Goal: Task Accomplishment & Management: Use online tool/utility

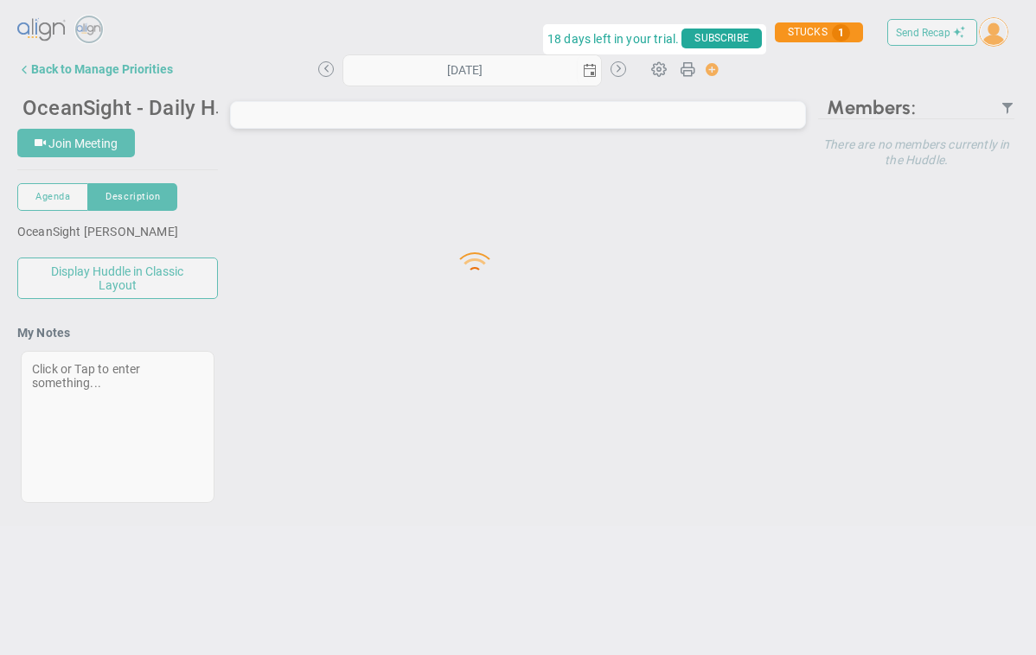
type input "[DATE]"
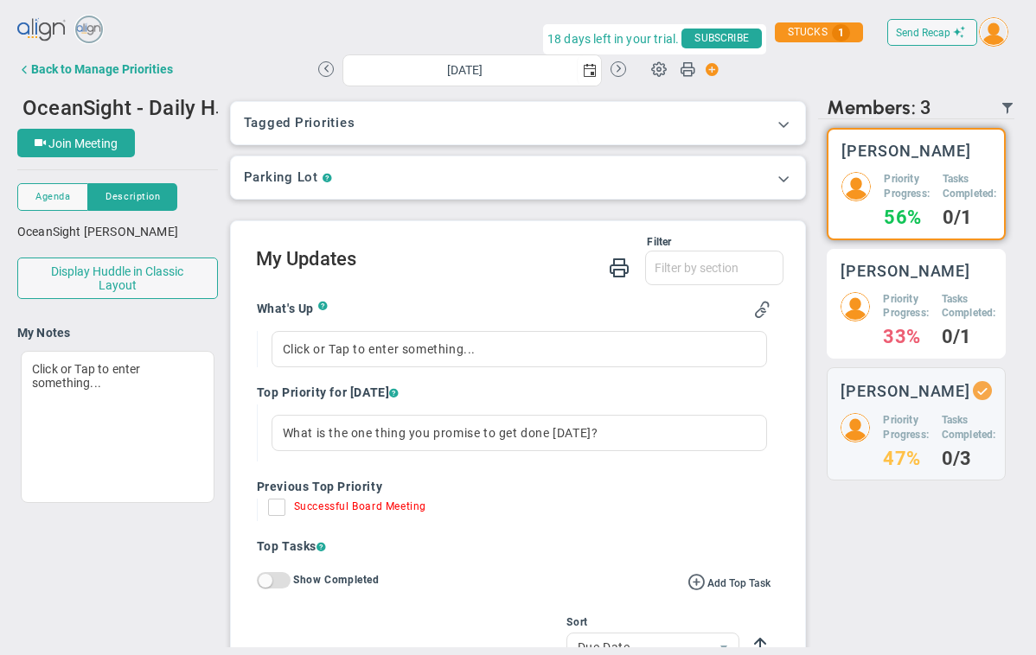
click at [675, 311] on h5 "Priority Progress:" at bounding box center [905, 306] width 45 height 29
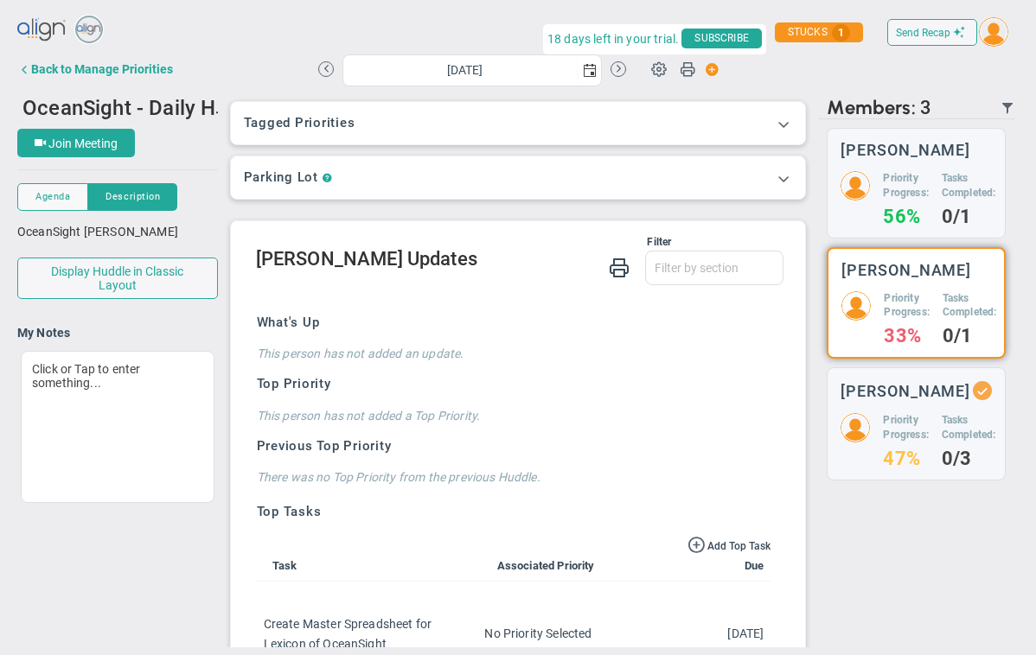
scroll to position [5, 0]
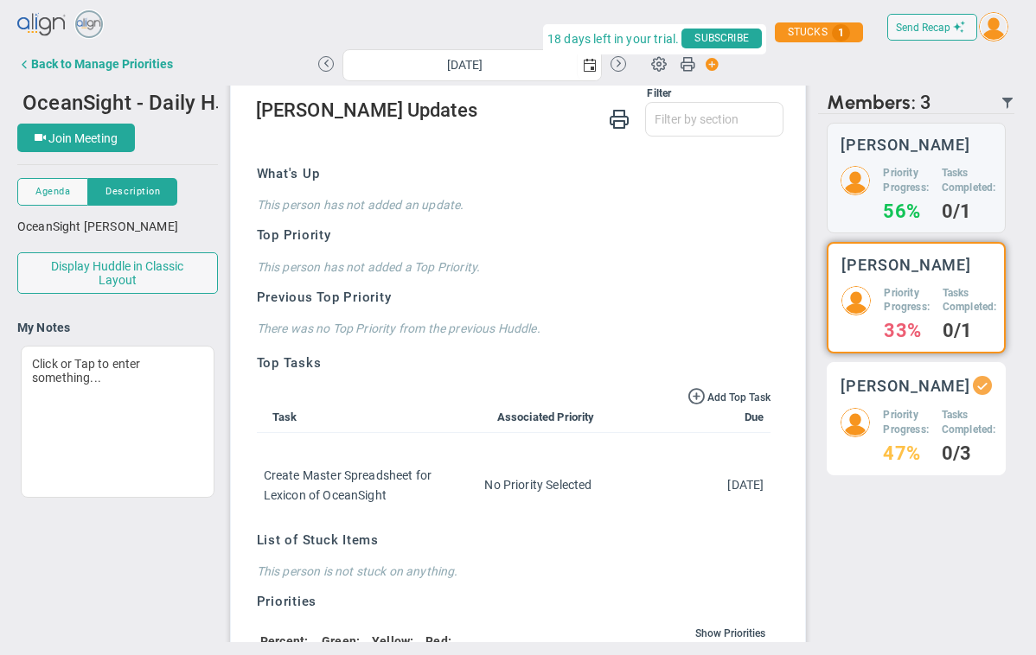
click at [675, 384] on div "[PERSON_NAME] Priority Progress: 47% Tasks Completed: 0/3" at bounding box center [915, 418] width 179 height 113
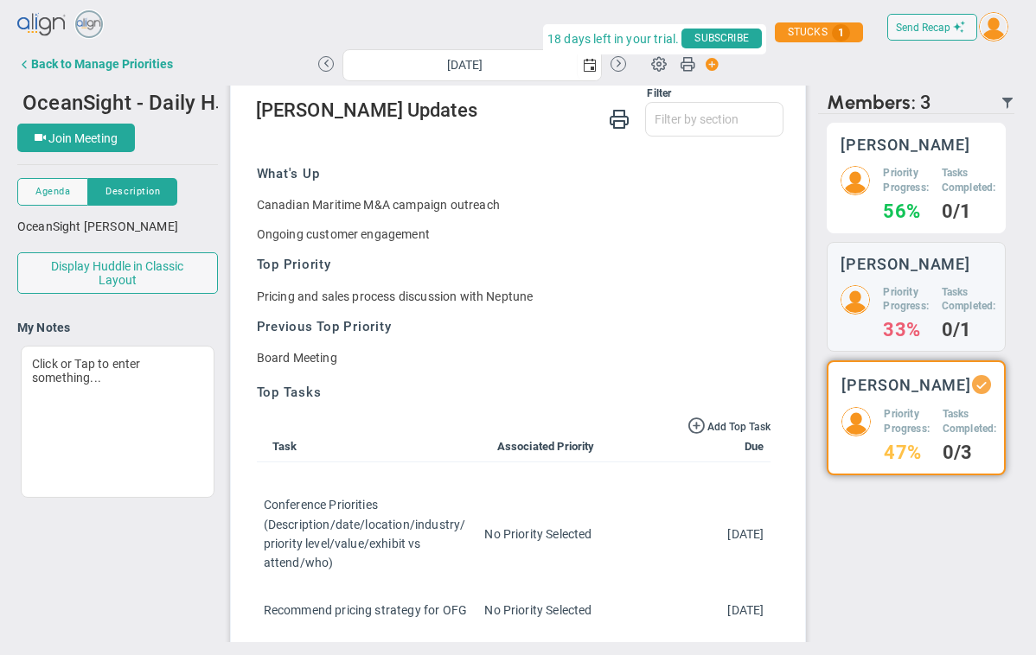
click at [675, 167] on h5 "Priority Progress:" at bounding box center [905, 180] width 45 height 29
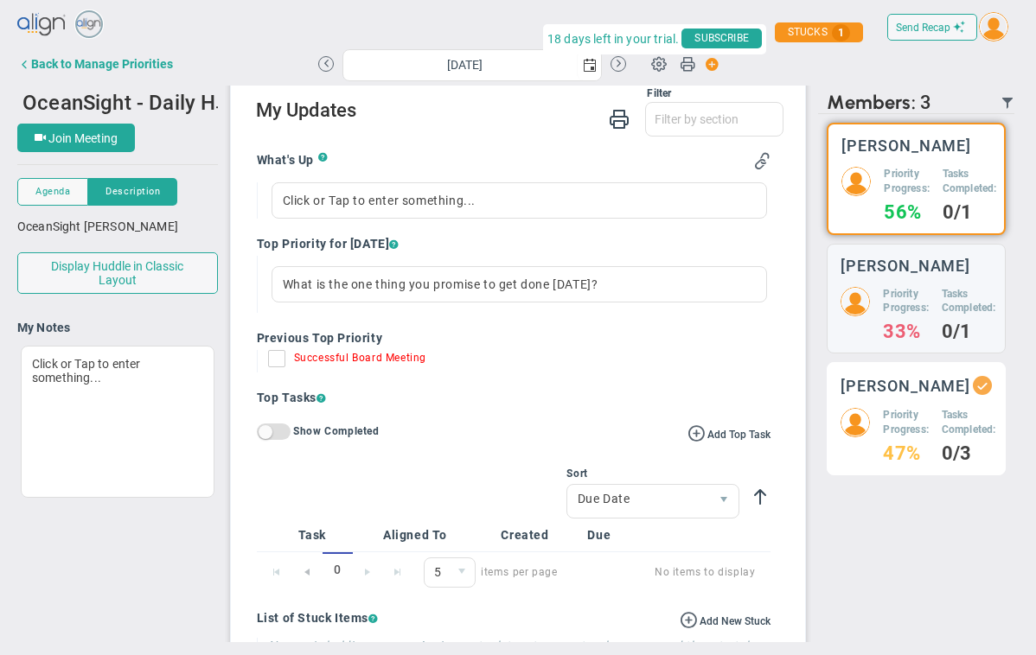
click at [675, 437] on h5 "Priority Progress:" at bounding box center [905, 422] width 45 height 29
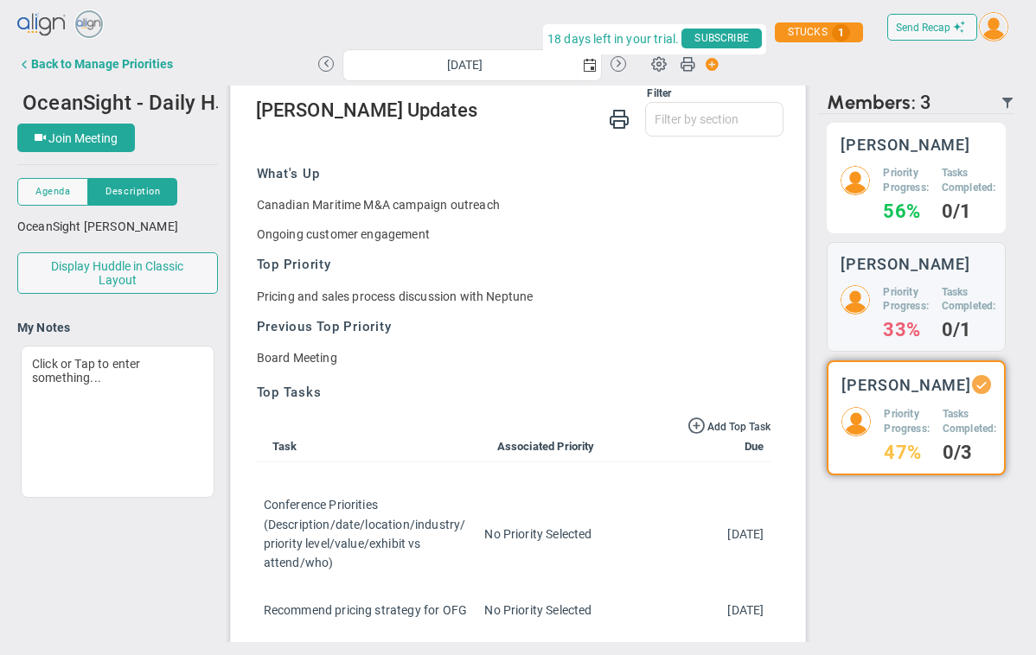
click at [675, 153] on div "[PERSON_NAME] Priority Progress: 56% Tasks Completed: 0/1" at bounding box center [915, 178] width 179 height 111
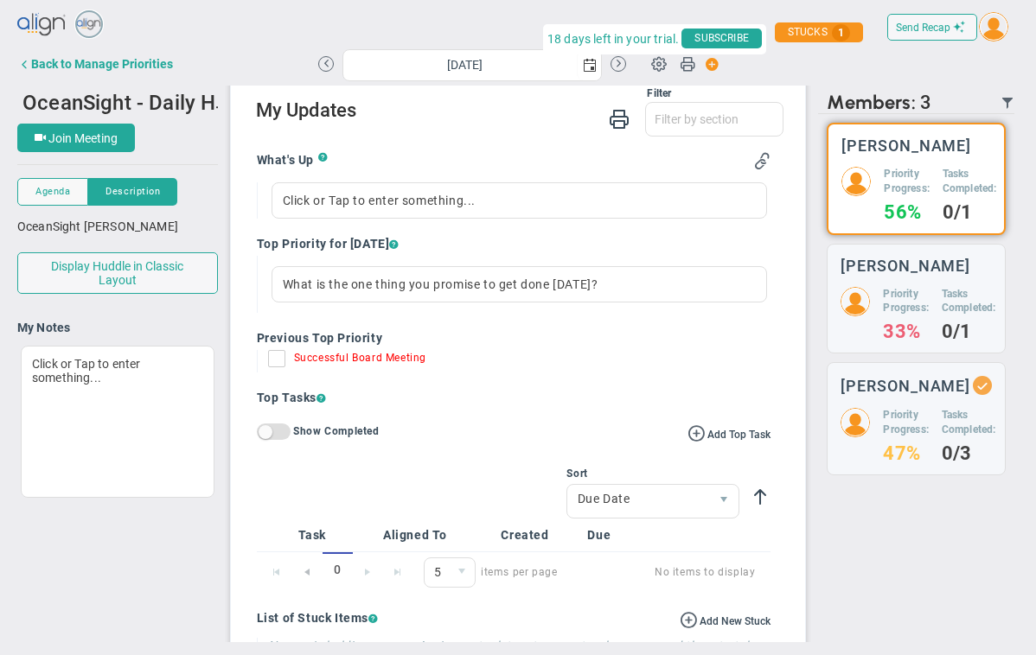
click at [278, 358] on input "Successful Board Meeting" at bounding box center [280, 362] width 17 height 17
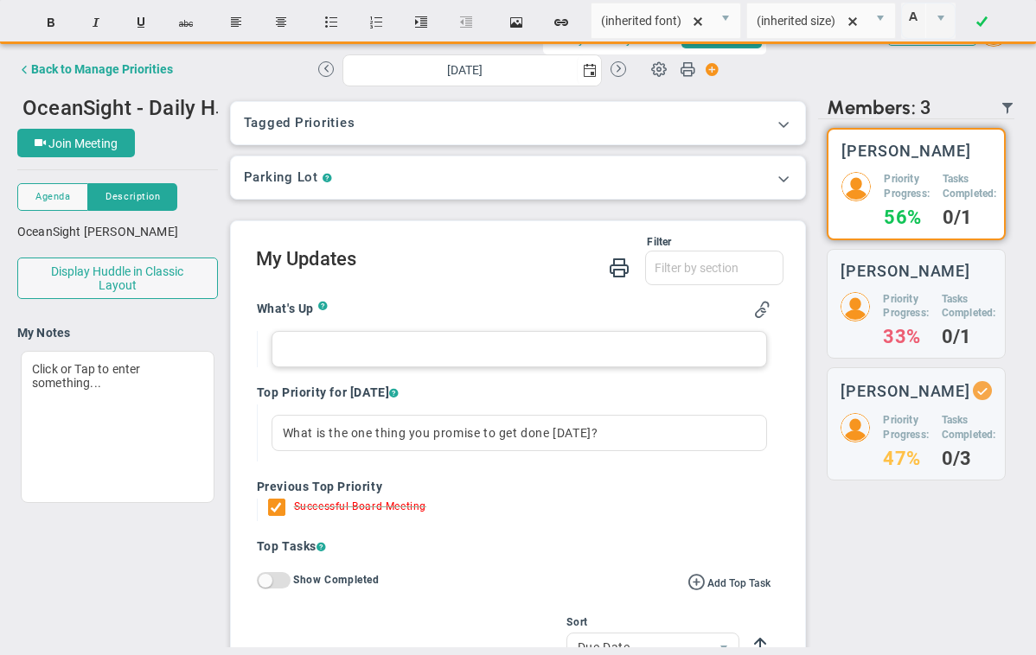
click at [316, 350] on div at bounding box center [519, 349] width 496 height 36
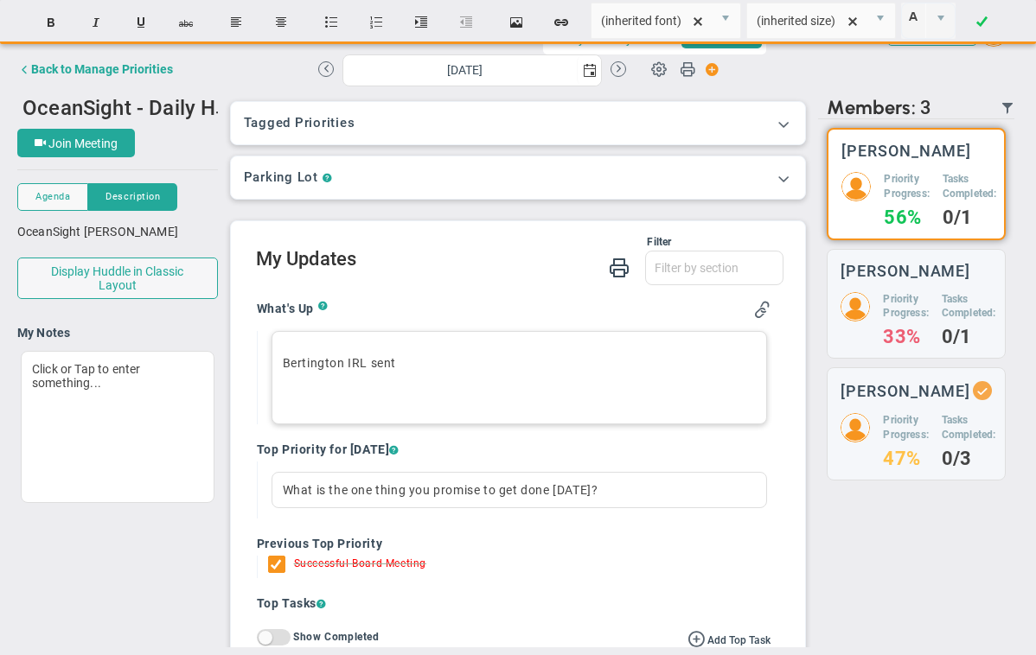
click at [295, 363] on p "Bertington IRL sent" at bounding box center [520, 362] width 474 height 17
click at [316, 379] on div "[PERSON_NAME] IRL sent ﻿" at bounding box center [519, 377] width 496 height 93
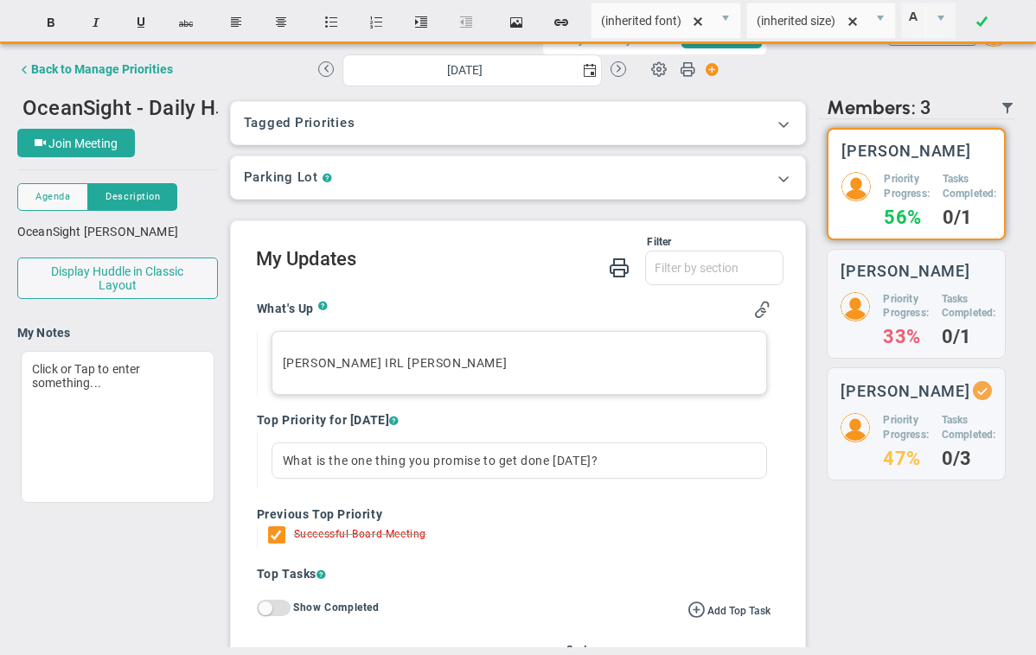
click at [395, 364] on p "[PERSON_NAME] IRL [PERSON_NAME]" at bounding box center [520, 362] width 474 height 17
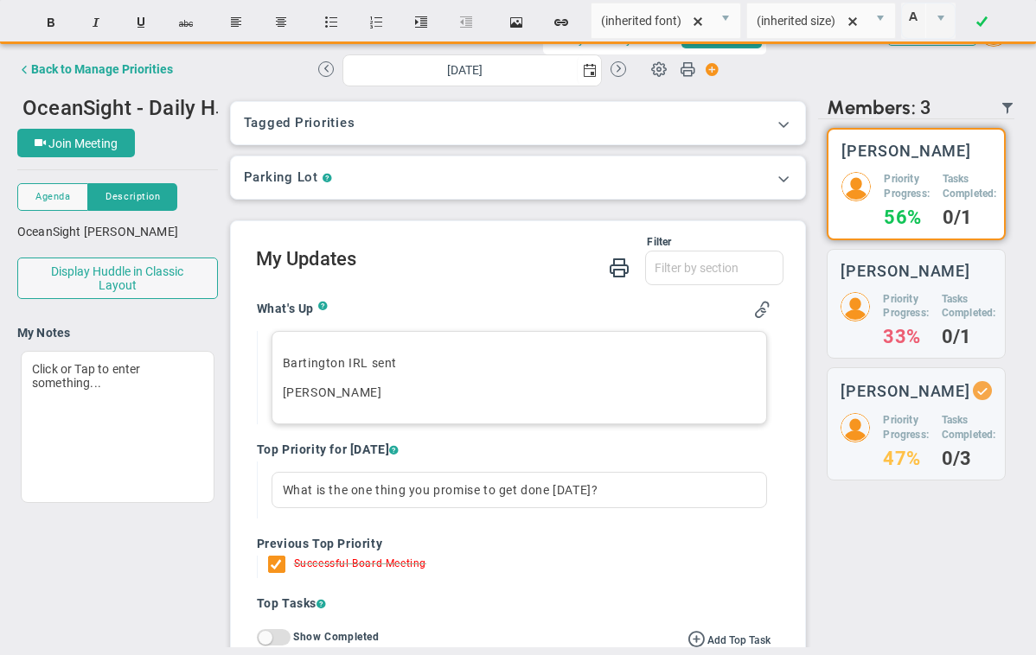
click at [413, 392] on p "[PERSON_NAME]" at bounding box center [520, 392] width 474 height 17
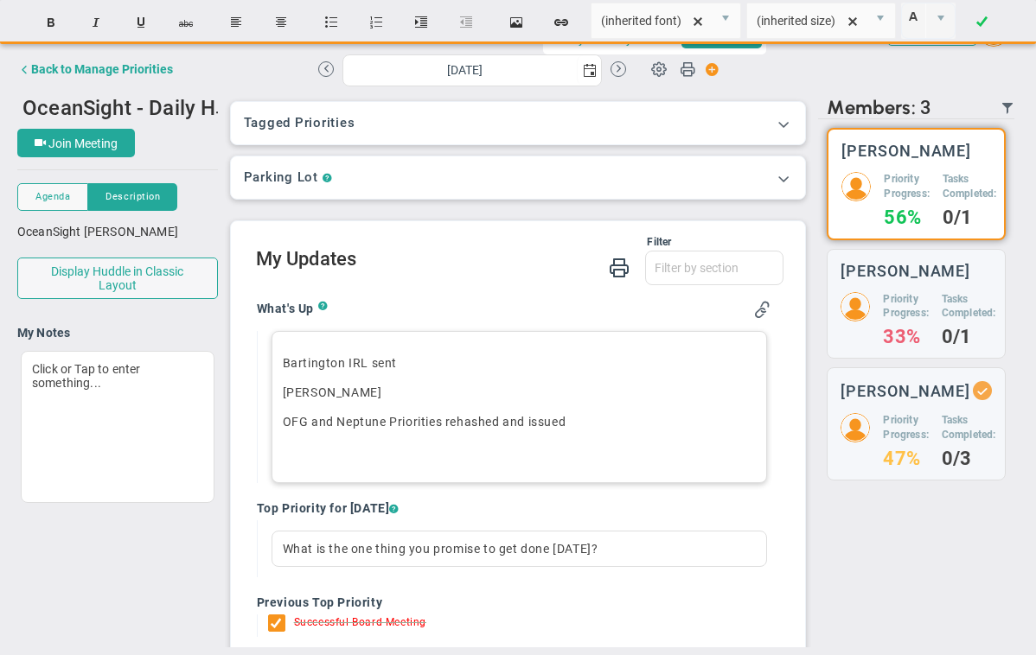
click at [475, 421] on p "OFG and Neptune Priorities rehashed and issued" at bounding box center [520, 421] width 474 height 17
click at [420, 446] on p "﻿" at bounding box center [520, 451] width 474 height 17
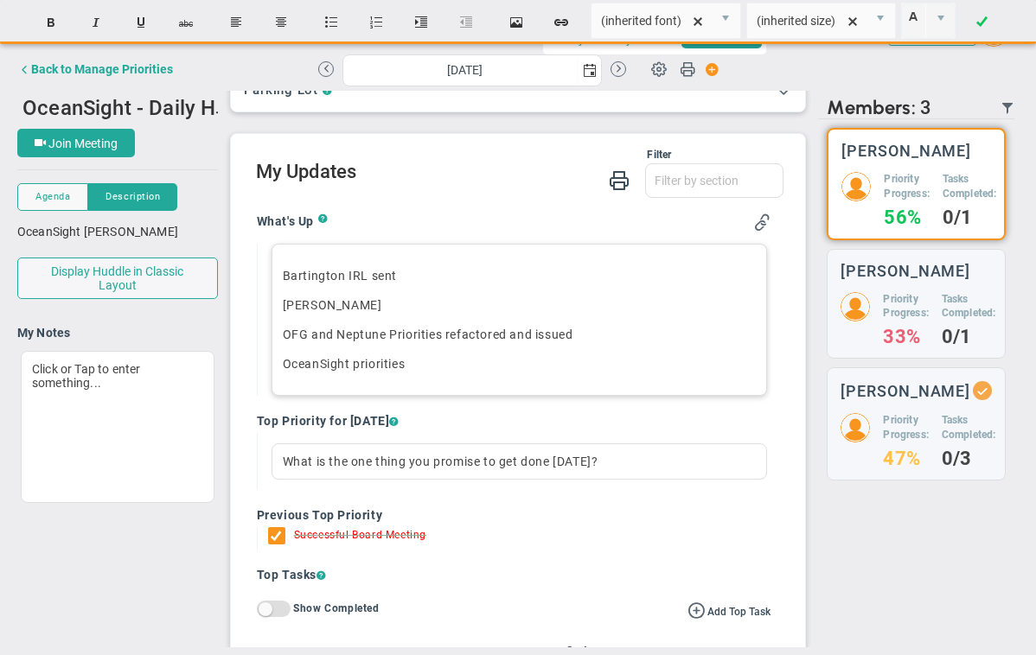
scroll to position [91, 0]
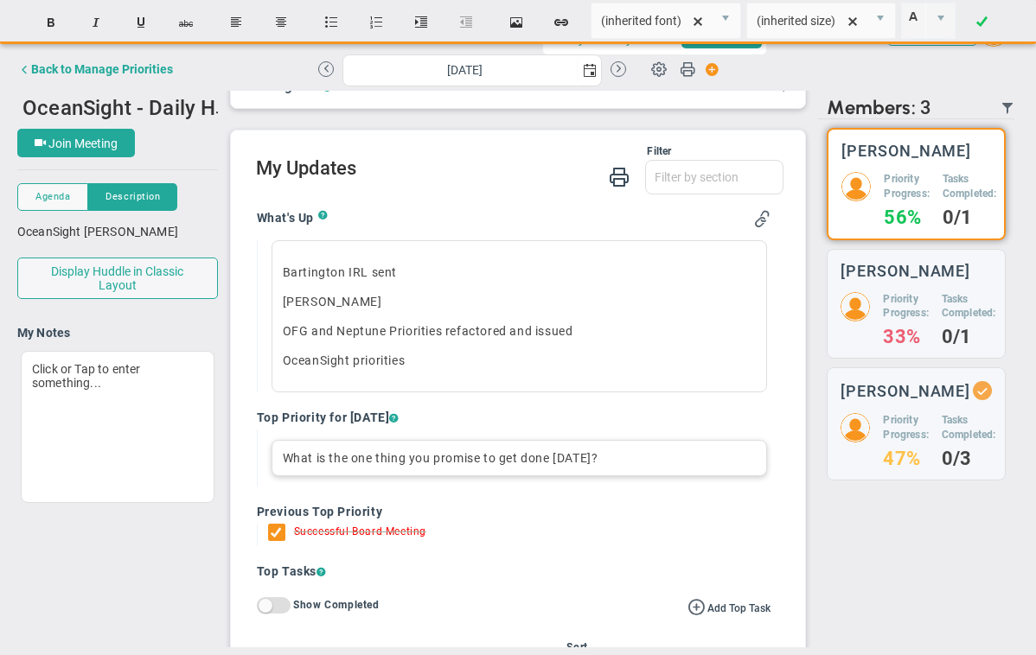
click at [355, 452] on div "What is the one thing you promise to get done [DATE]?" at bounding box center [519, 458] width 496 height 36
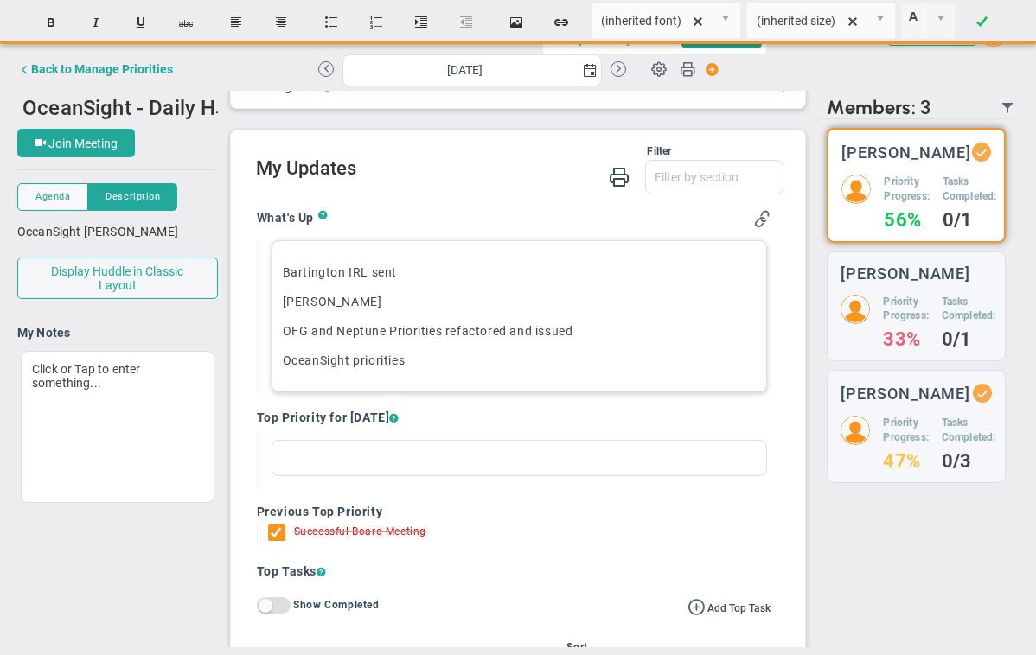
click at [356, 362] on p "﻿OceanSight priorities" at bounding box center [520, 360] width 474 height 17
copy p "﻿OceanSight priorities"
click at [331, 453] on div "What is the one thing you promise to get done [DATE]?" at bounding box center [519, 458] width 496 height 36
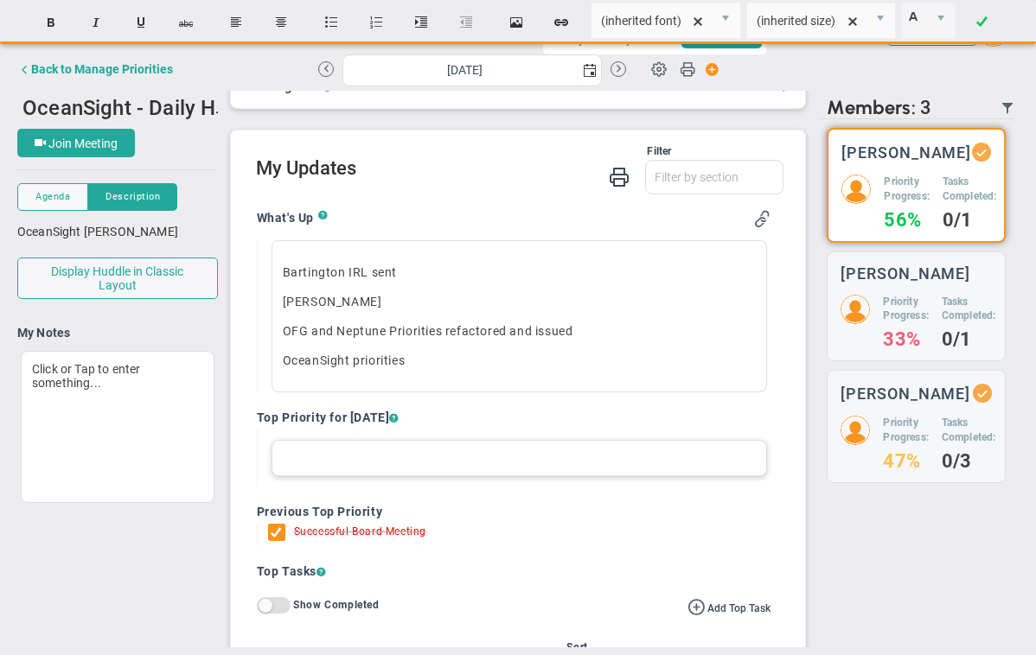
paste div
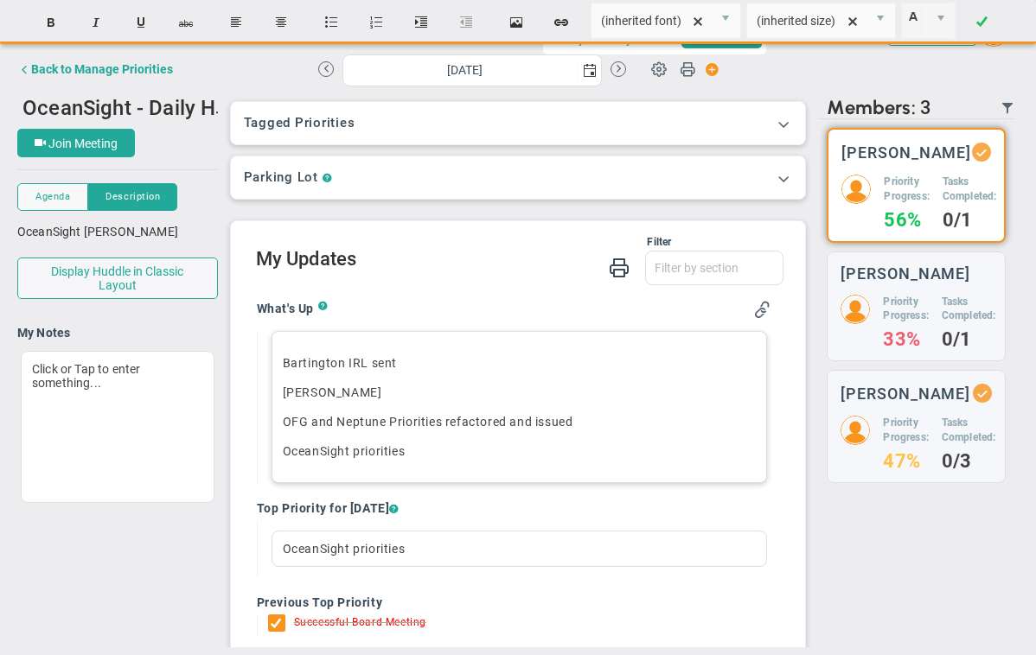
click at [416, 275] on div "Send Recap Profile Contact your Advisor Share! Become an Affiliate" at bounding box center [517, 330] width 1001 height 634
click at [384, 392] on p "[PERSON_NAME]" at bounding box center [520, 392] width 474 height 17
click at [283, 394] on p "[PERSON_NAME]" at bounding box center [520, 392] width 474 height 17
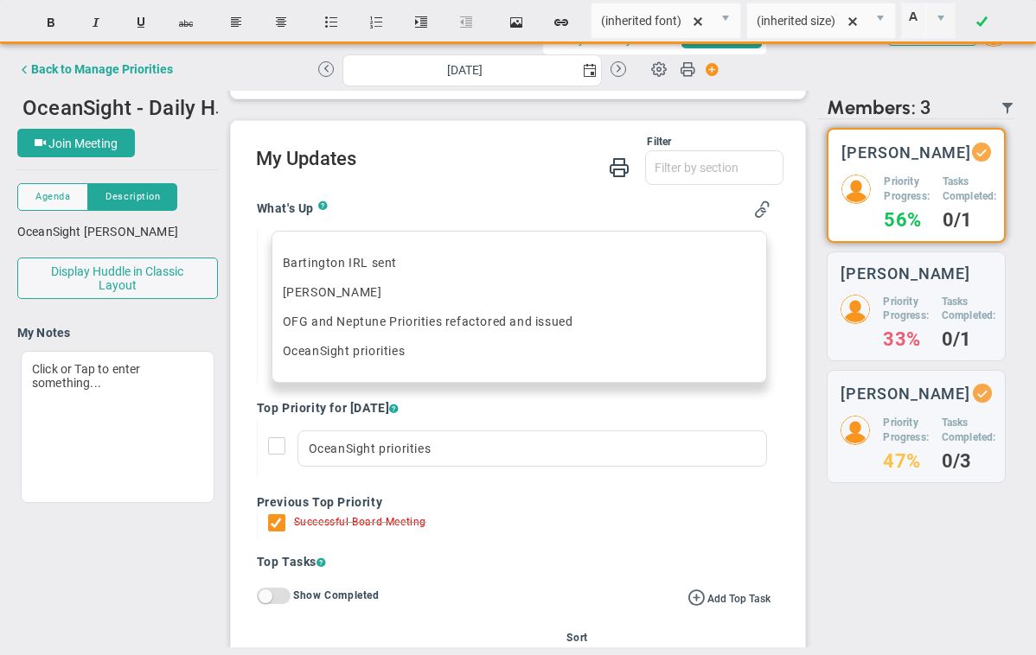
scroll to position [101, 0]
click at [384, 290] on p "[PERSON_NAME]" at bounding box center [520, 291] width 474 height 17
click at [427, 344] on p "OceanSight priorities" at bounding box center [520, 349] width 474 height 17
